Goal: Transaction & Acquisition: Obtain resource

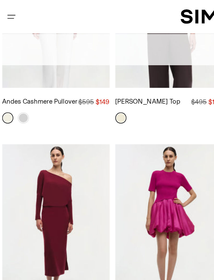
scroll to position [4842, 0]
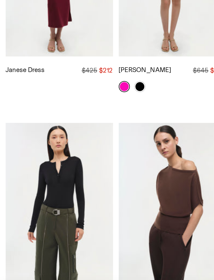
click at [34, 174] on img "Giorgia Henley" at bounding box center [28, 211] width 50 height 75
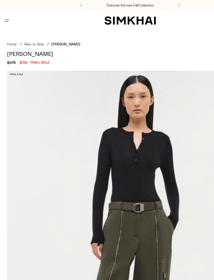
click at [27, 35] on link "New to Sale" at bounding box center [29, 35] width 16 height 3
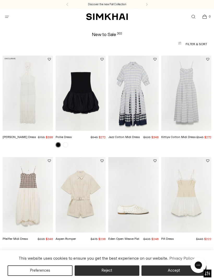
click at [9, 16] on icon "Open menu modal" at bounding box center [6, 17] width 5 height 4
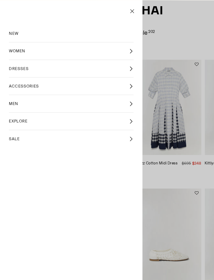
click at [104, 116] on icon at bounding box center [103, 118] width 4 height 4
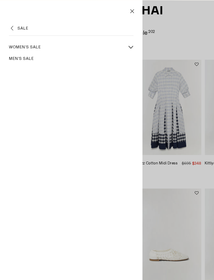
click at [104, 41] on button "More Women's Sale sub-items" at bounding box center [102, 45] width 9 height 9
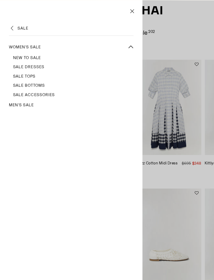
click at [32, 74] on span "Sale Bottoms" at bounding box center [22, 76] width 25 height 5
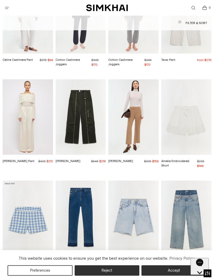
scroll to position [687, 0]
click at [92, 103] on img "Fabiana Pant" at bounding box center [81, 116] width 50 height 75
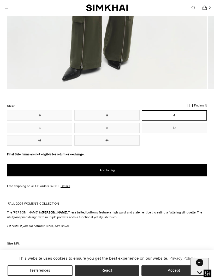
scroll to position [269, 0]
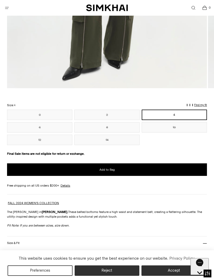
click at [172, 131] on button "10" at bounding box center [174, 127] width 65 height 10
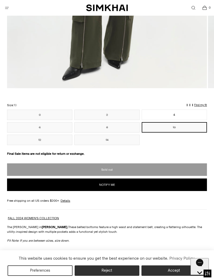
click at [174, 126] on button "10" at bounding box center [174, 127] width 65 height 10
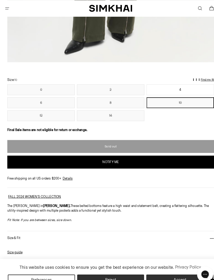
click at [133, 160] on button "Notify me" at bounding box center [107, 156] width 200 height 13
select select "**********"
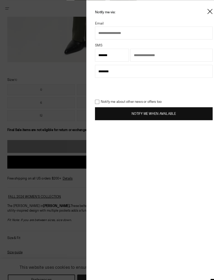
scroll to position [298, 0]
click at [142, 33] on input "text" at bounding box center [149, 32] width 114 height 13
type input "**********"
click at [167, 109] on button "Notify Me When Available" at bounding box center [149, 110] width 114 height 13
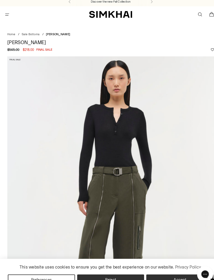
scroll to position [0, 0]
